Goal: Transaction & Acquisition: Book appointment/travel/reservation

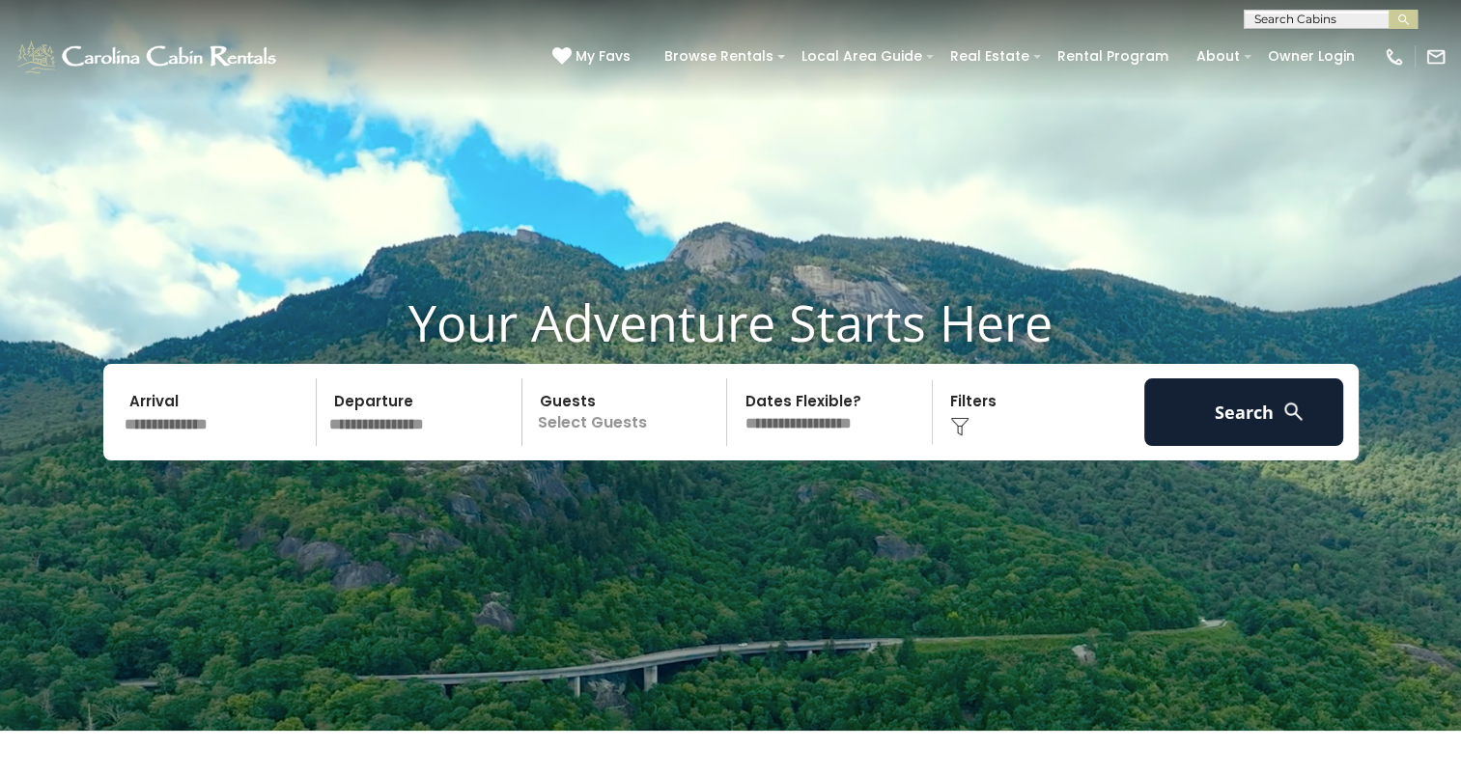
click at [250, 422] on input "text" at bounding box center [218, 412] width 200 height 68
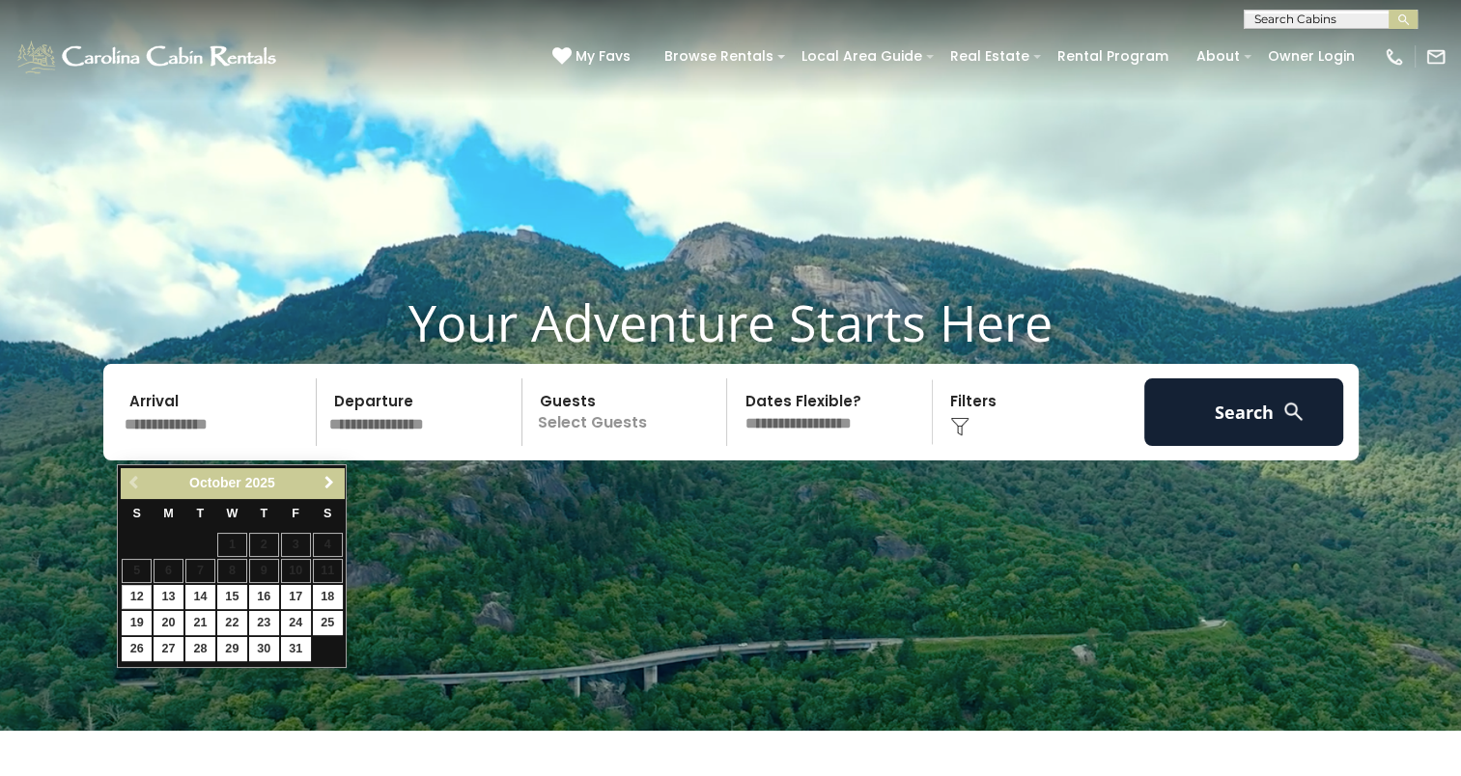
click at [328, 482] on span "Next" at bounding box center [328, 482] width 15 height 15
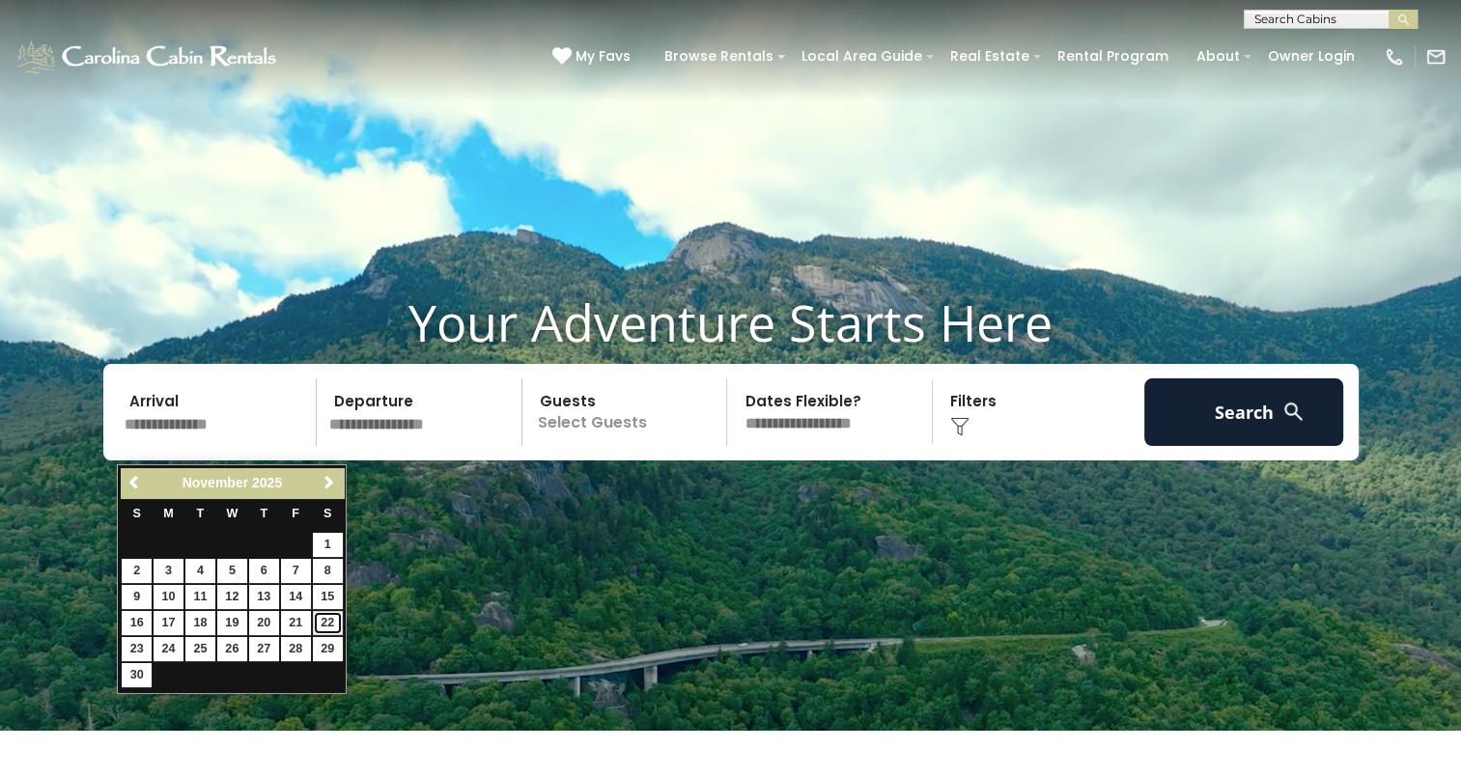
click at [332, 614] on link "22" at bounding box center [328, 623] width 30 height 24
type input "********"
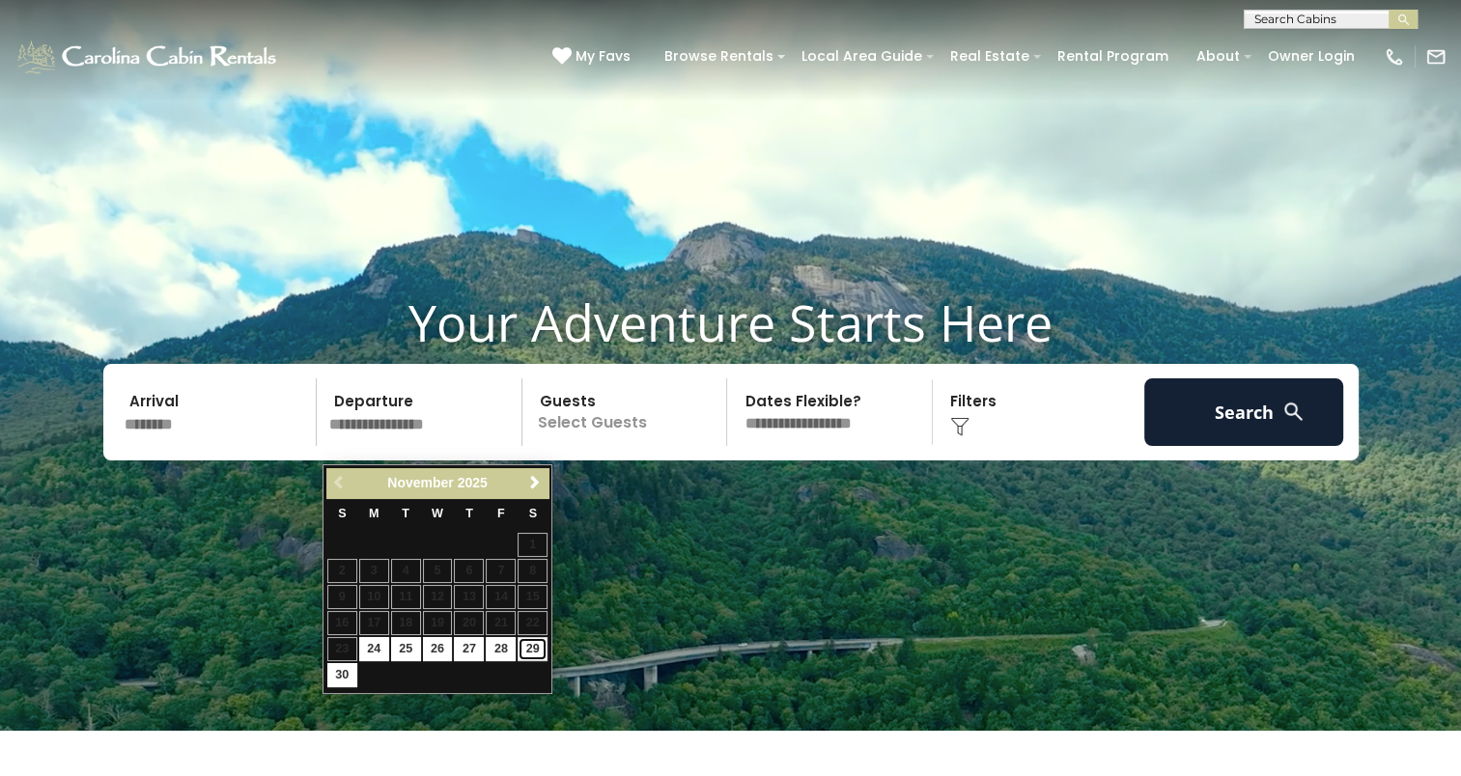
click at [532, 648] on link "29" at bounding box center [532, 649] width 30 height 24
type input "********"
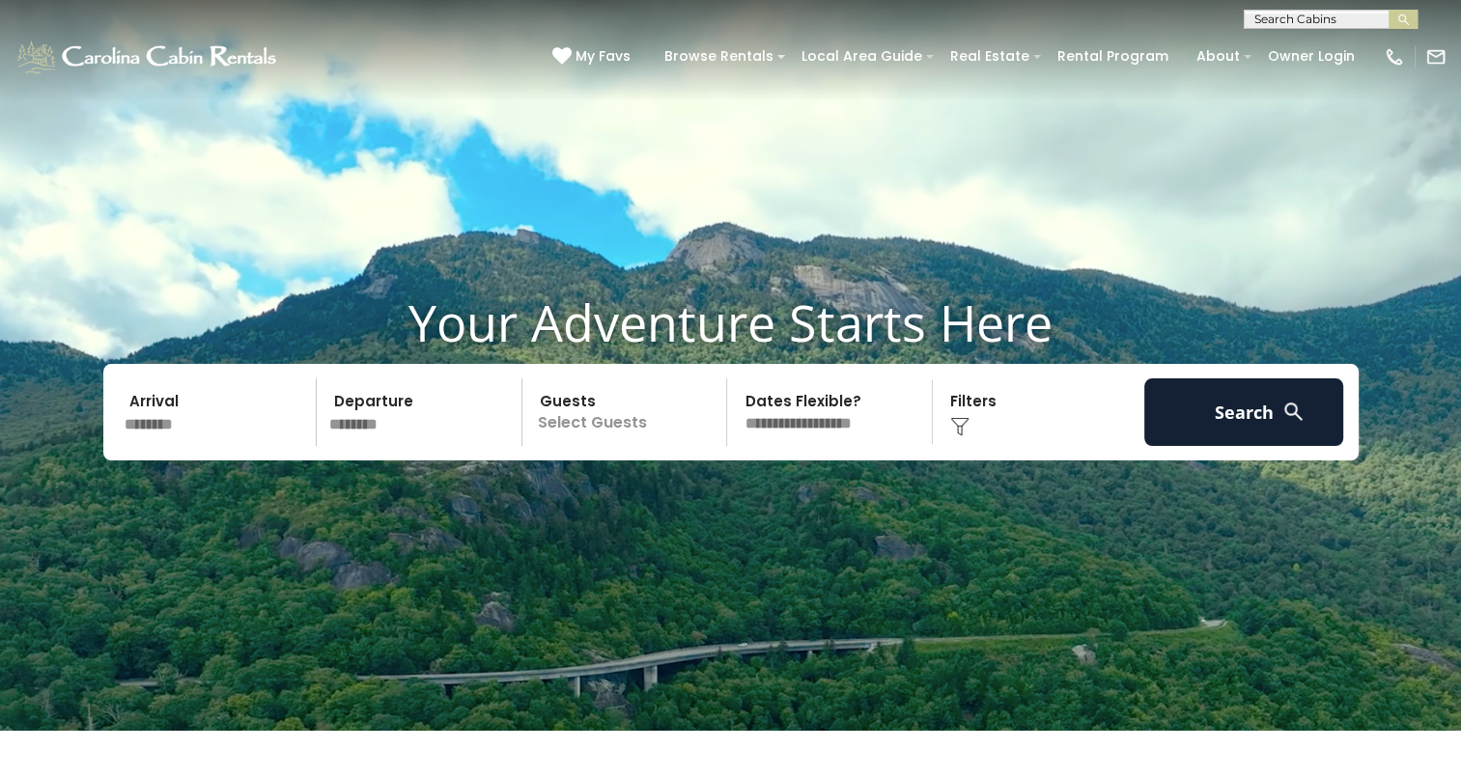
click at [578, 442] on p "Select Guests" at bounding box center [627, 412] width 199 height 68
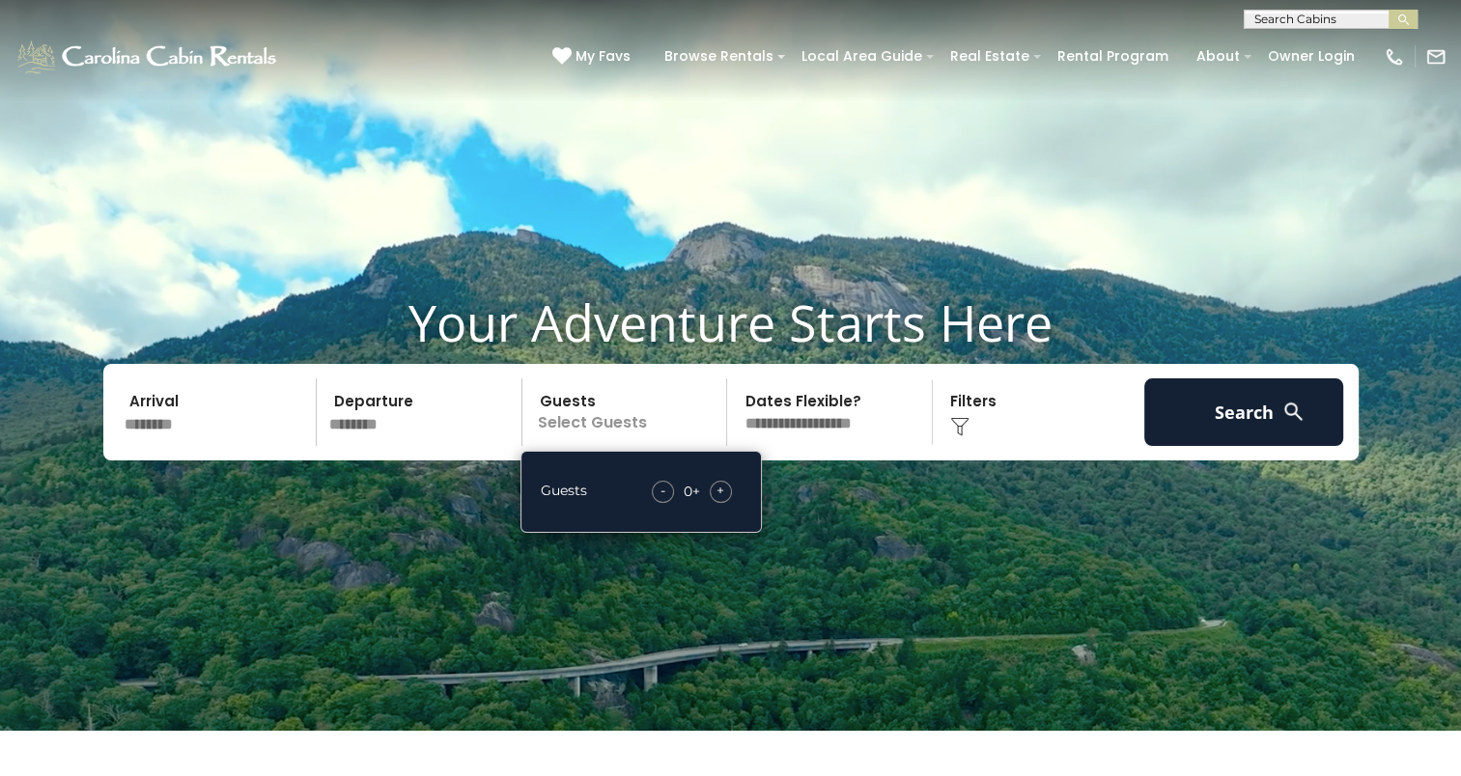
click at [722, 500] on span "+" at bounding box center [720, 490] width 8 height 19
drag, startPoint x: 722, startPoint y: 511, endPoint x: 876, endPoint y: 459, distance: 161.8
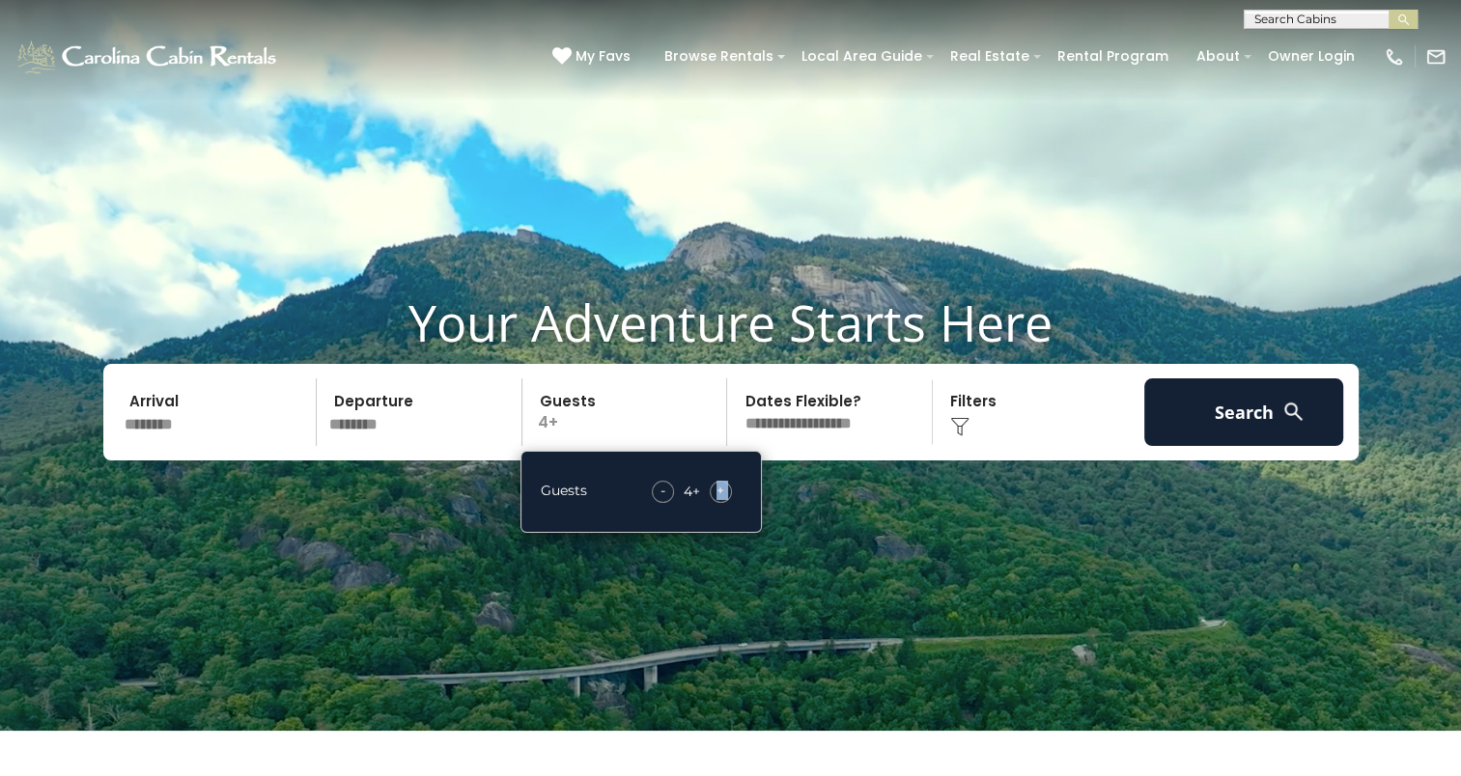
click at [876, 446] on select "**********" at bounding box center [832, 412] width 199 height 68
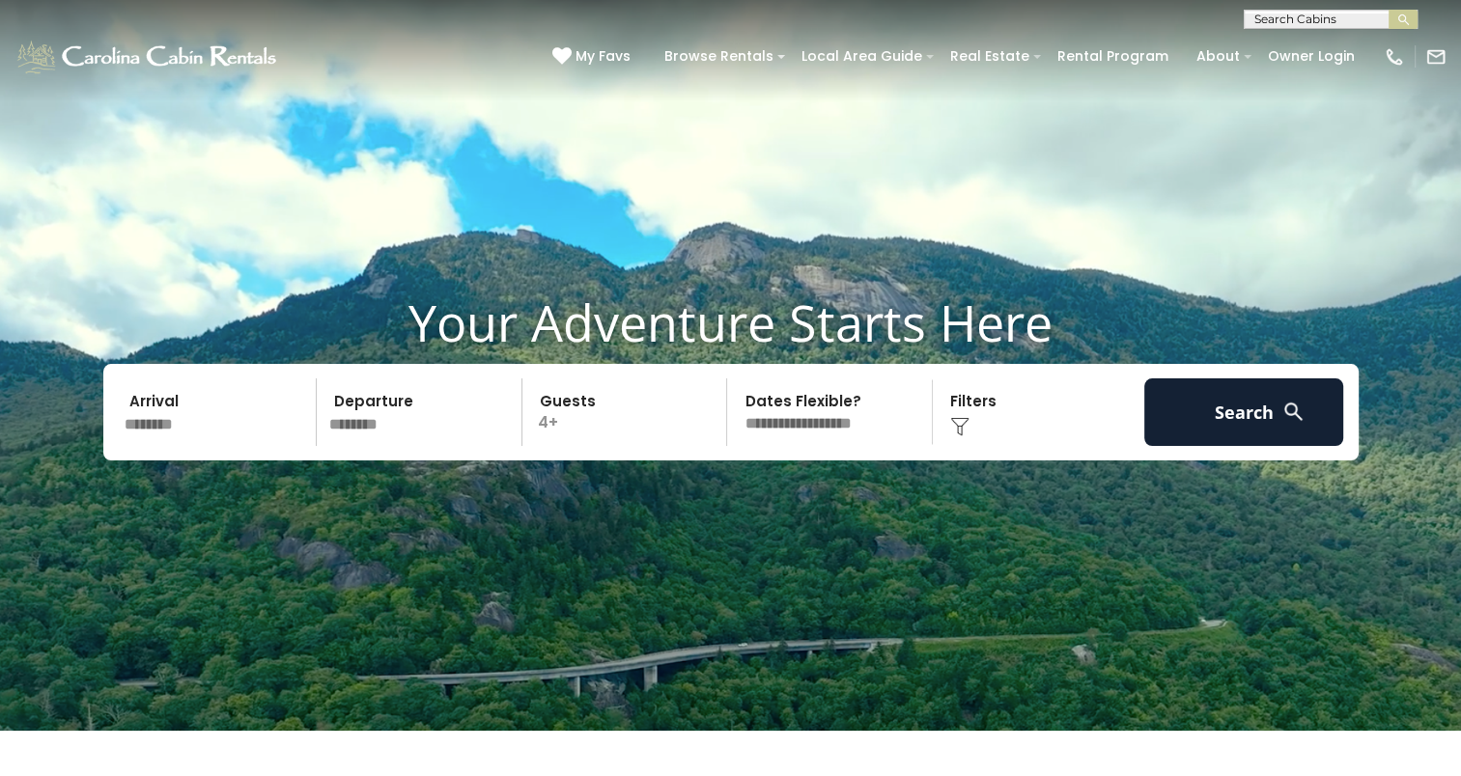
drag, startPoint x: 680, startPoint y: 440, endPoint x: 695, endPoint y: 437, distance: 15.7
click at [680, 439] on p "4+" at bounding box center [627, 412] width 199 height 68
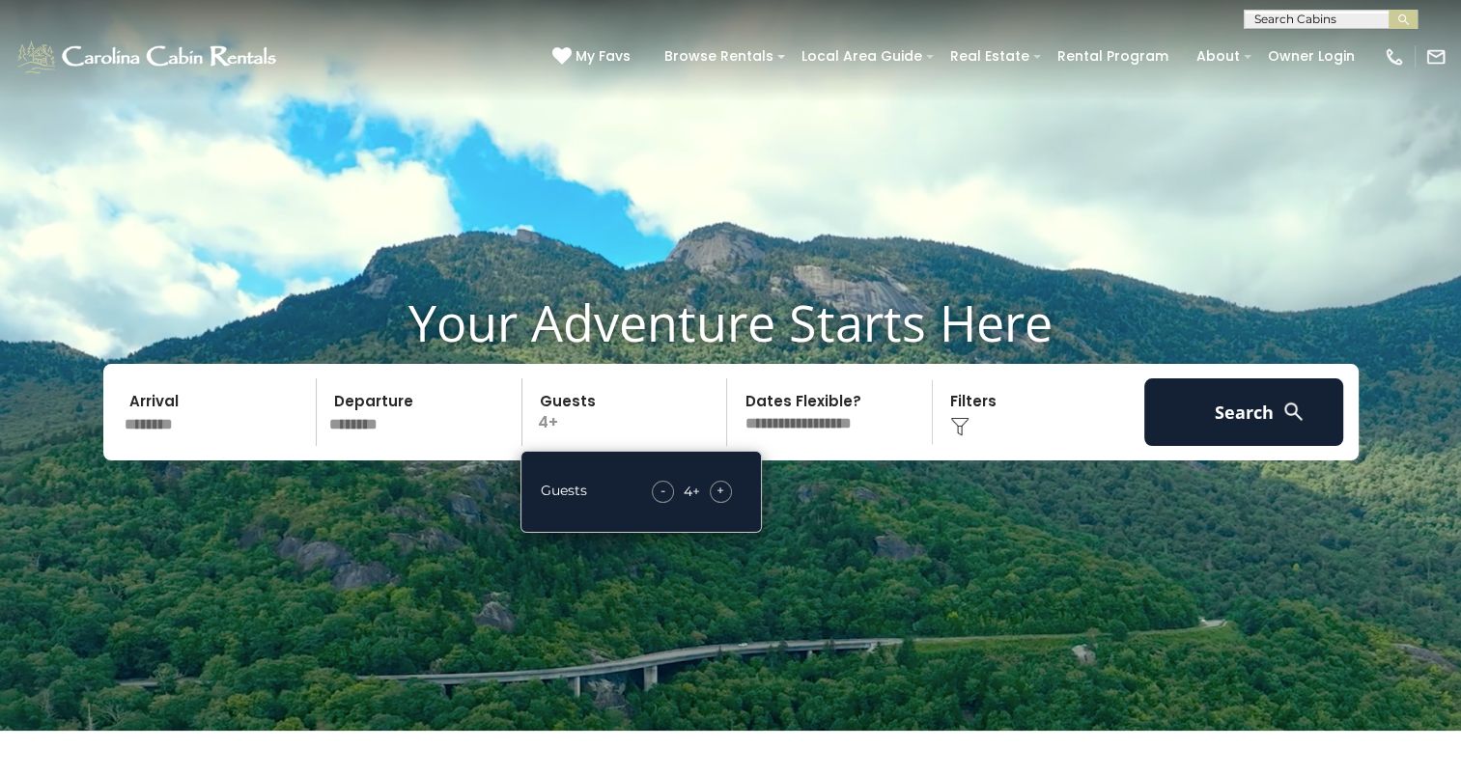
click at [961, 436] on img at bounding box center [959, 426] width 19 height 19
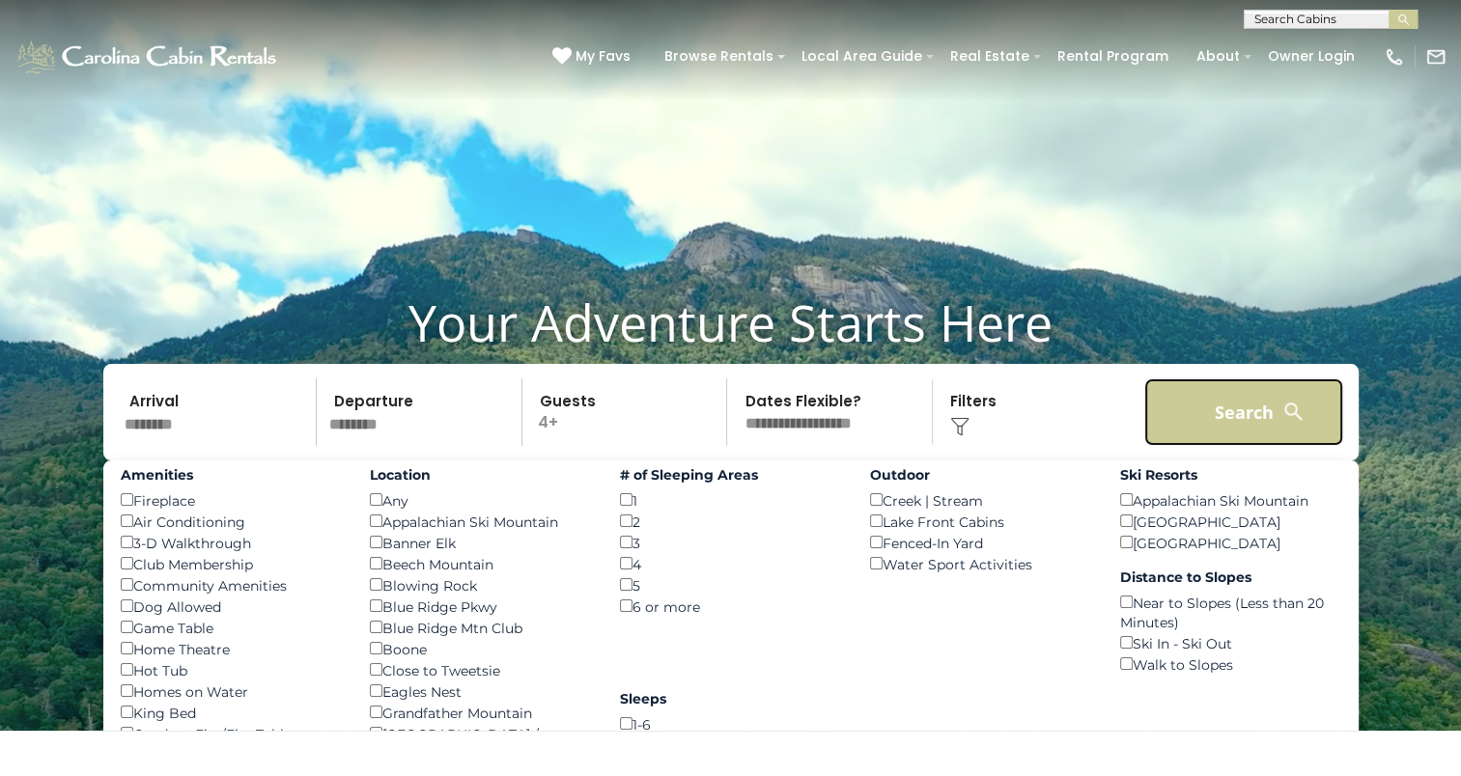
click at [1216, 432] on button "Search" at bounding box center [1244, 412] width 200 height 68
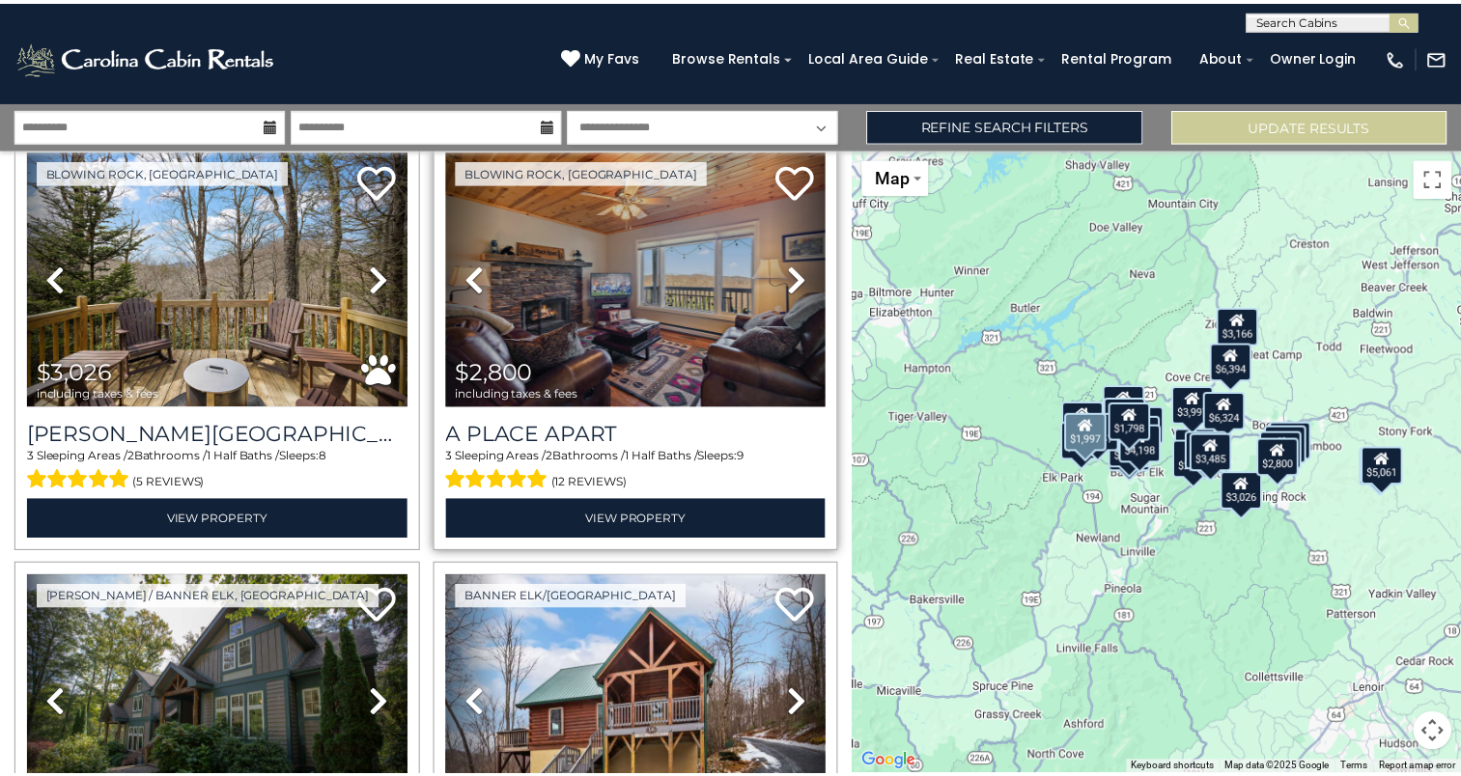
scroll to position [3943, 0]
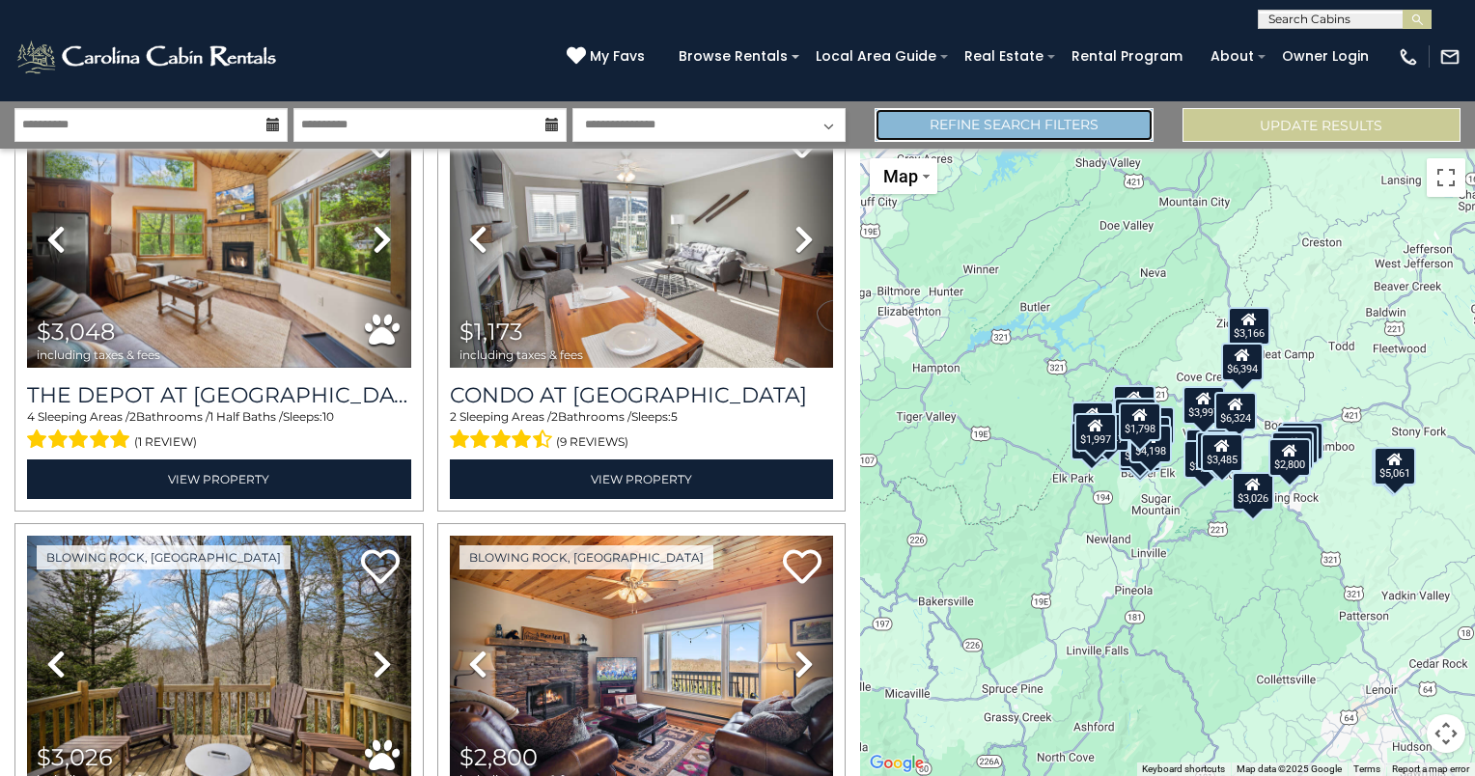
click at [1010, 126] on link "Refine Search Filters" at bounding box center [1014, 125] width 278 height 34
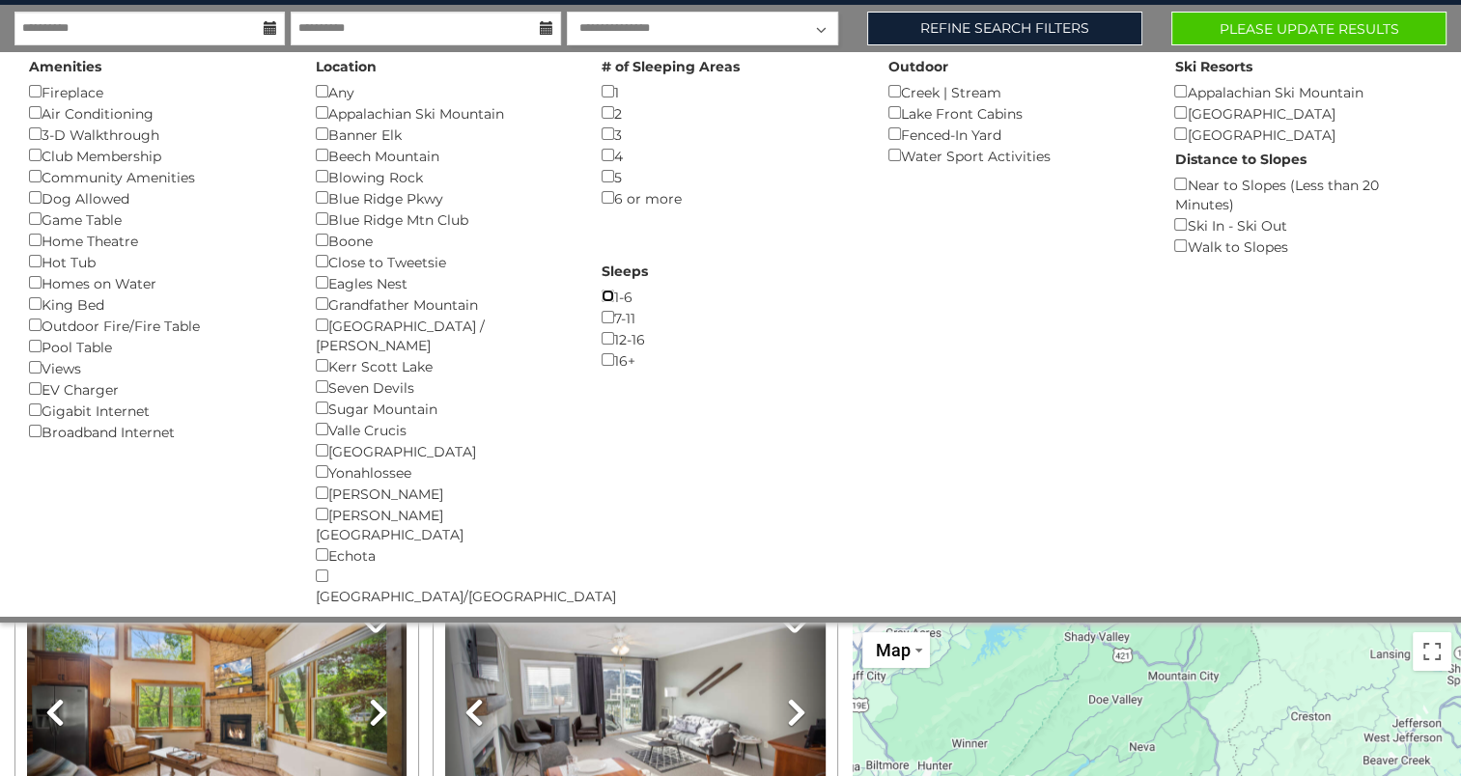
scroll to position [0, 0]
